Goal: Obtain resource: Download file/media

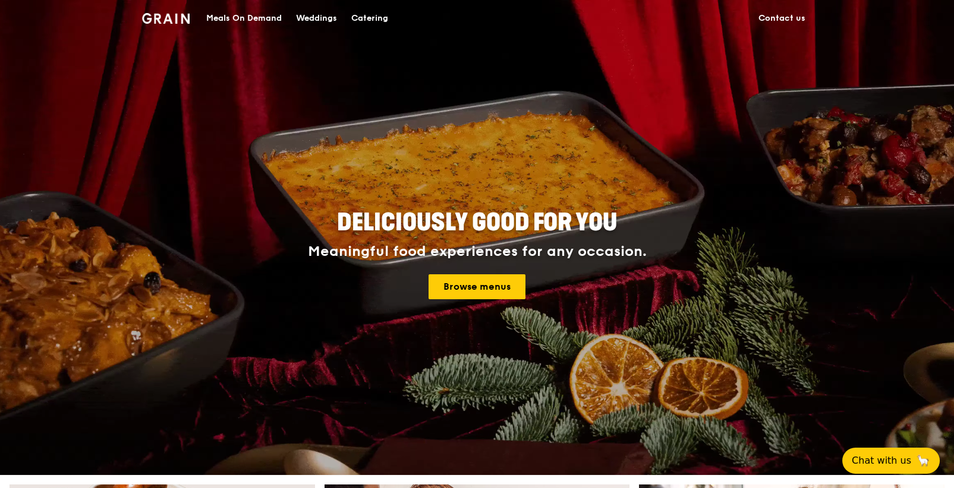
click at [386, 18] on div "Catering" at bounding box center [369, 19] width 37 height 36
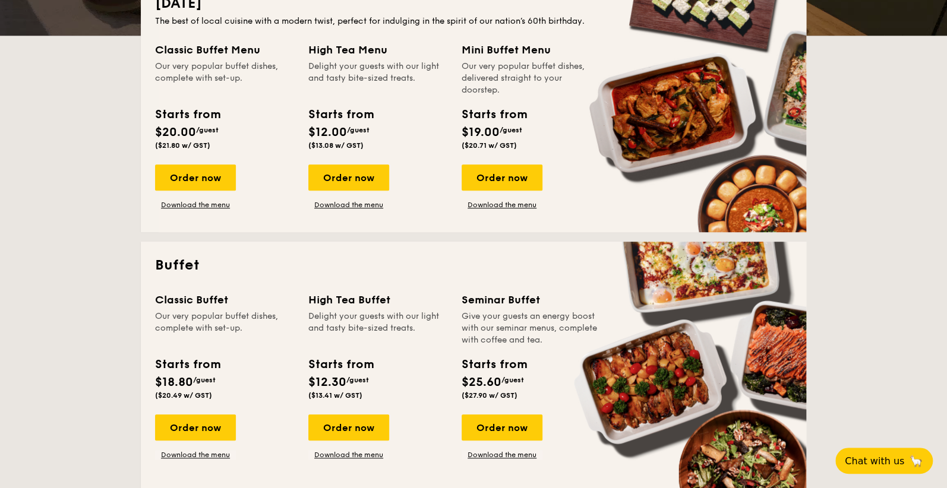
scroll to position [475, 0]
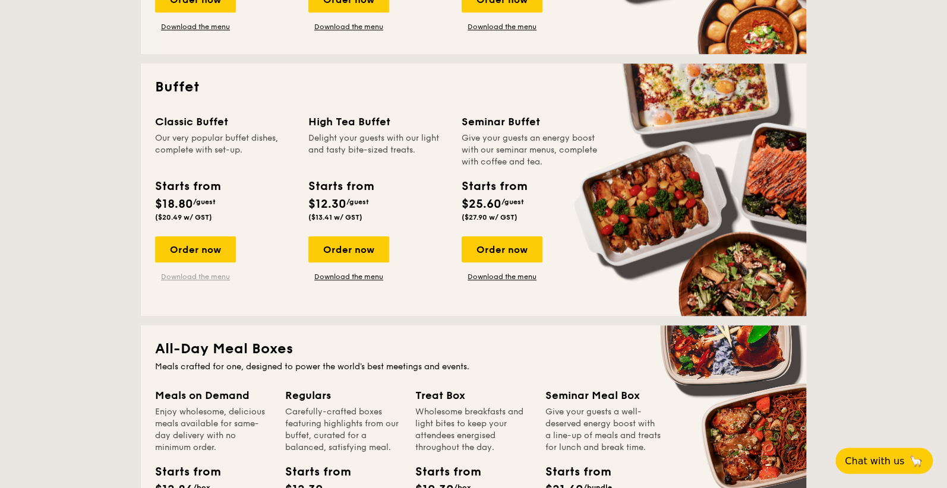
click at [199, 274] on link "Download the menu" at bounding box center [195, 277] width 81 height 10
